Goal: Information Seeking & Learning: Learn about a topic

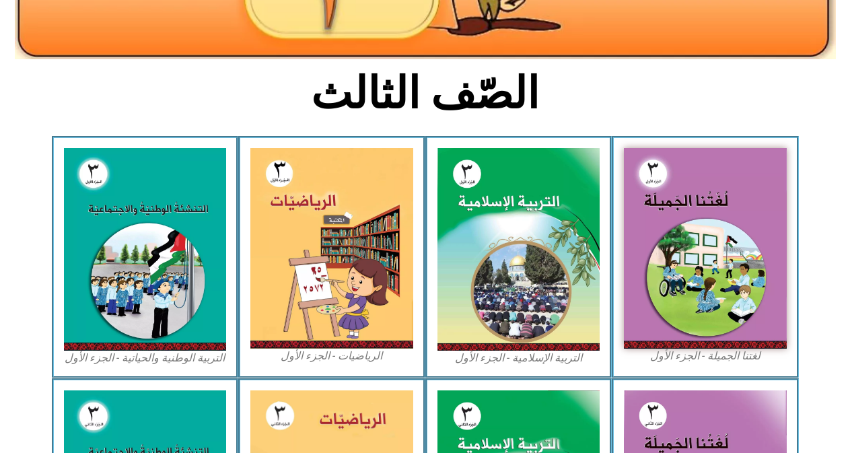
scroll to position [273, 0]
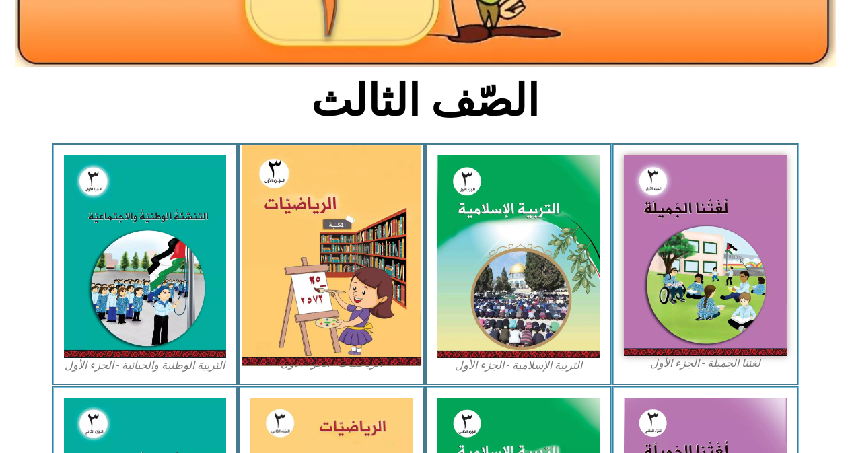
click at [358, 322] on img at bounding box center [331, 255] width 179 height 221
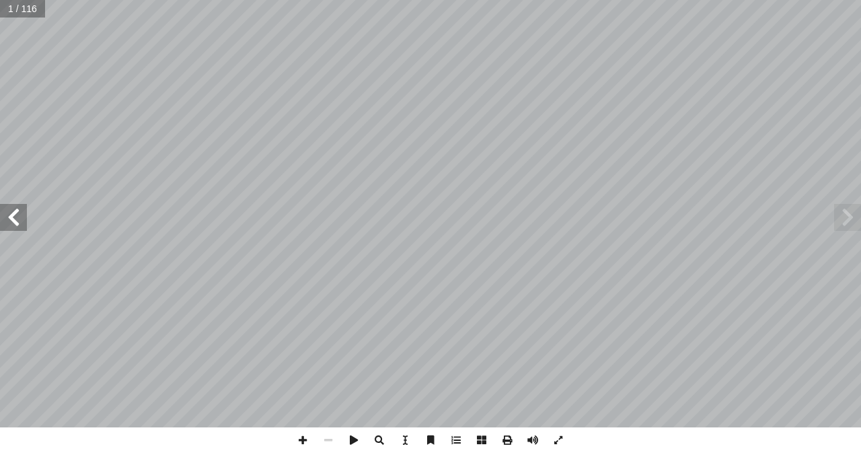
click at [14, 219] on span at bounding box center [13, 217] width 27 height 27
click at [22, 219] on span at bounding box center [13, 217] width 27 height 27
click at [306, 438] on span at bounding box center [303, 440] width 26 height 26
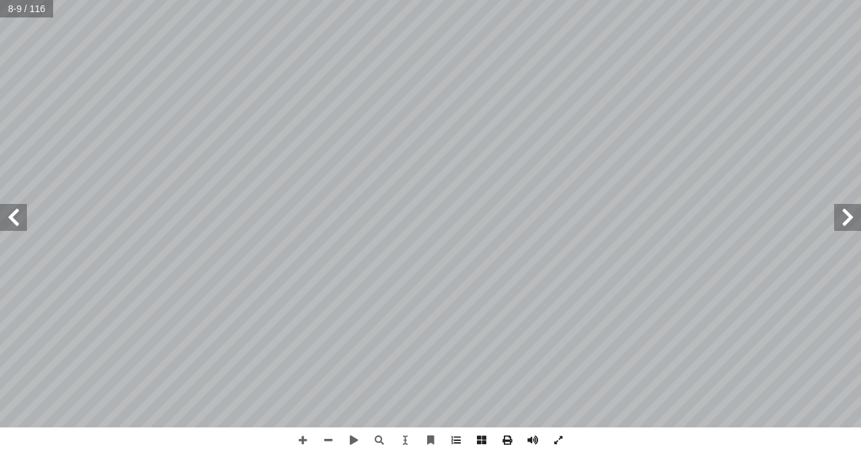
click at [21, 221] on span at bounding box center [13, 217] width 27 height 27
